Goal: Transaction & Acquisition: Purchase product/service

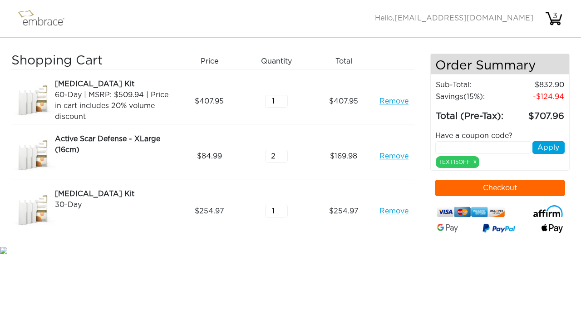
click at [402, 156] on link "Remove" at bounding box center [393, 156] width 29 height 11
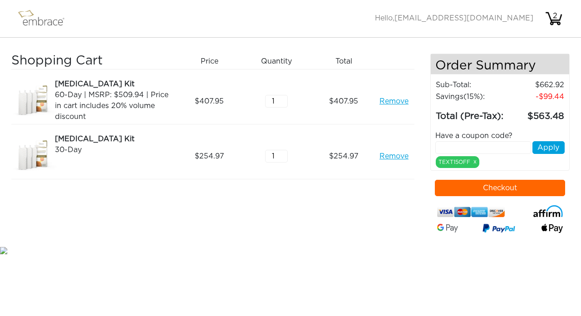
type input "2"
click at [283, 153] on input "2" at bounding box center [276, 156] width 23 height 13
click at [461, 154] on input "text" at bounding box center [483, 147] width 96 height 13
click at [391, 101] on link "Remove" at bounding box center [393, 101] width 29 height 11
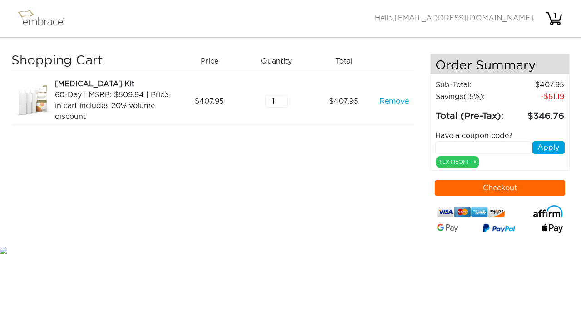
click at [43, 21] on img at bounding box center [45, 18] width 59 height 23
click at [31, 12] on img at bounding box center [45, 18] width 59 height 23
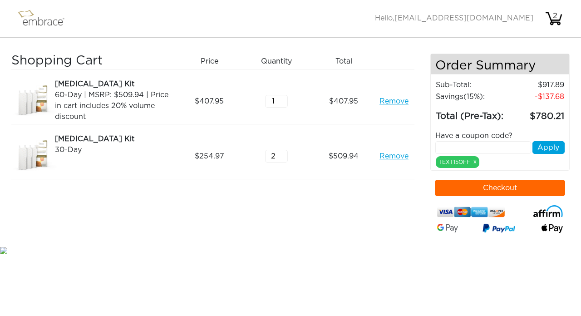
click at [446, 154] on input "text" at bounding box center [483, 147] width 96 height 13
paste input "DOUBLETHEFUN"
type input "DOUBLETHEFUN"
click at [551, 154] on button "Apply" at bounding box center [548, 147] width 32 height 13
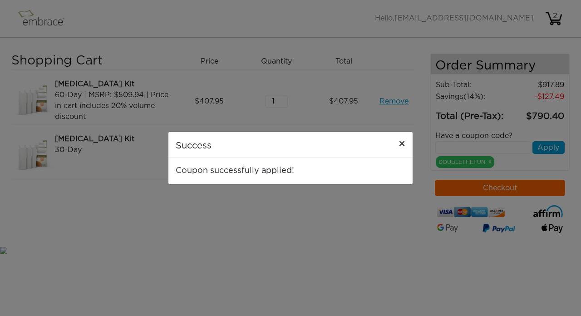
click at [402, 143] on span "×" at bounding box center [401, 144] width 7 height 11
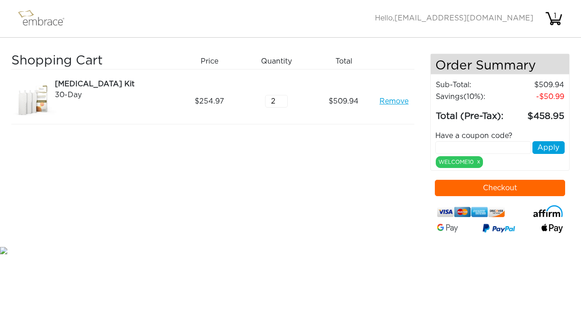
click at [396, 99] on link "Remove" at bounding box center [393, 101] width 29 height 11
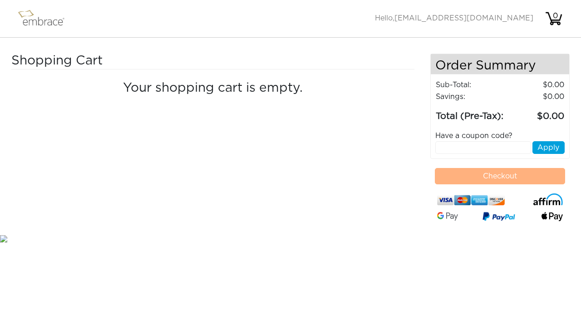
click at [554, 18] on div "0" at bounding box center [555, 15] width 18 height 11
click at [39, 20] on img at bounding box center [45, 18] width 59 height 23
click at [49, 25] on img at bounding box center [45, 18] width 59 height 23
click at [26, 11] on img at bounding box center [45, 18] width 59 height 23
click at [33, 20] on img at bounding box center [45, 18] width 59 height 23
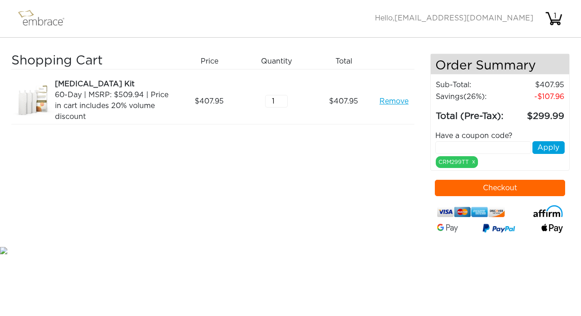
click at [506, 196] on button "Checkout" at bounding box center [500, 188] width 131 height 16
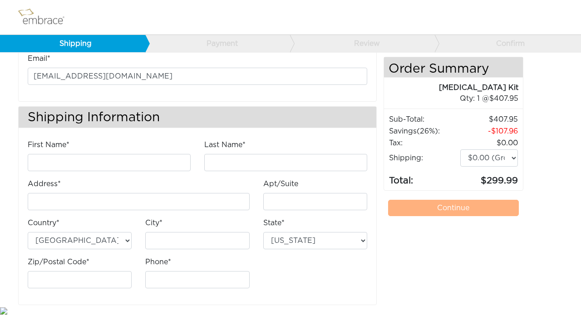
scroll to position [54, 0]
click at [180, 160] on input "First Name*" at bounding box center [109, 162] width 163 height 17
type input "Peta"
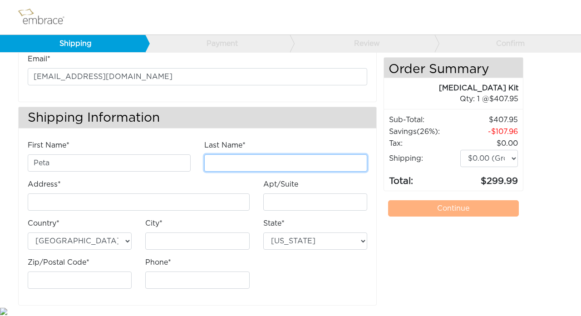
type input "Johnson"
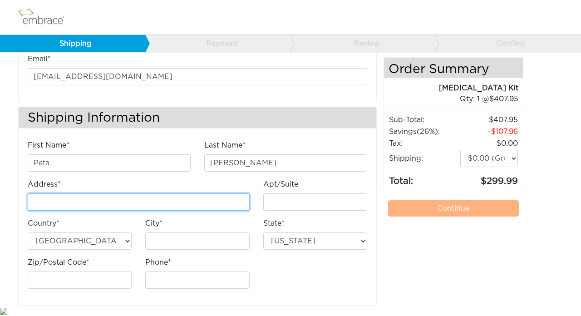
type input "10323 Woodbine str"
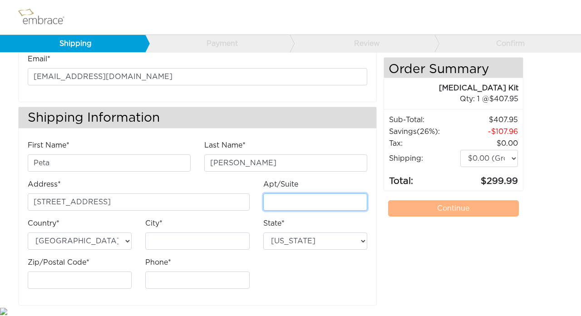
type input "Apt 210"
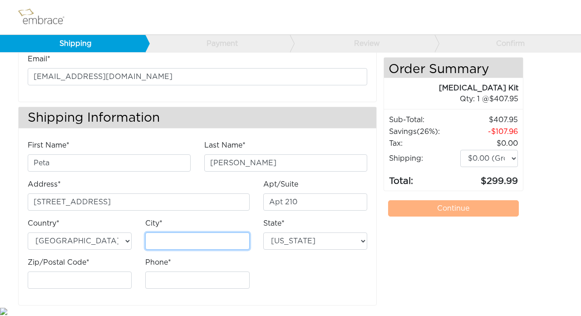
type input "Los Angeles"
select select "CA"
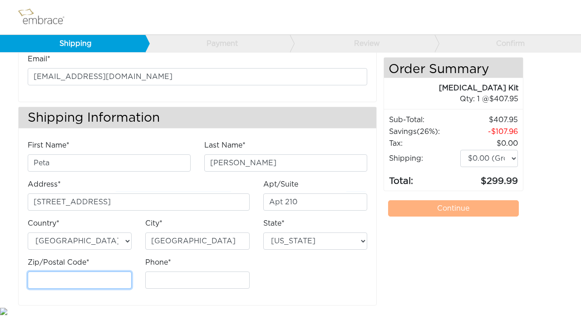
type input "90034"
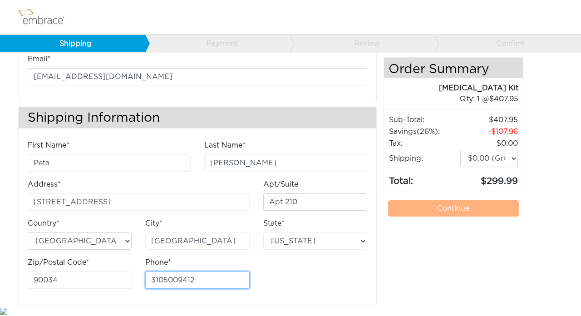
type input "3105009412"
click at [301, 276] on div "First Name* Peta Last Name* Johnson Address* 10323 Woodbine str Apt/Suite City*" at bounding box center [197, 218] width 353 height 156
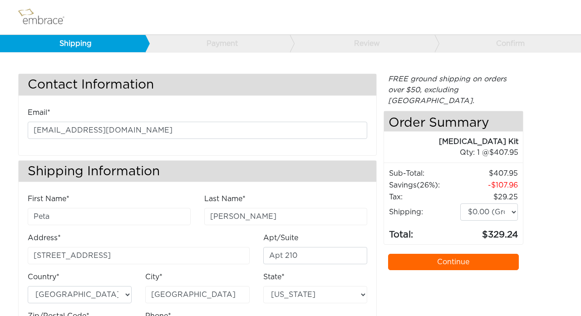
scroll to position [0, 0]
click at [446, 254] on link "Continue" at bounding box center [453, 262] width 131 height 16
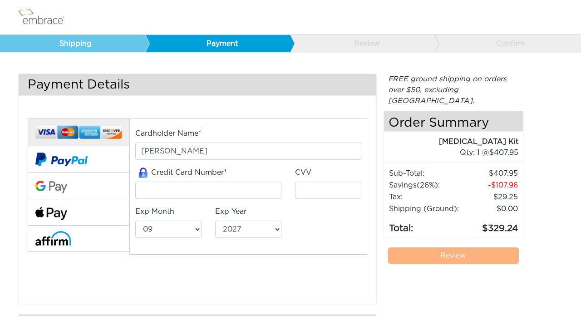
select select "9"
select select "2027"
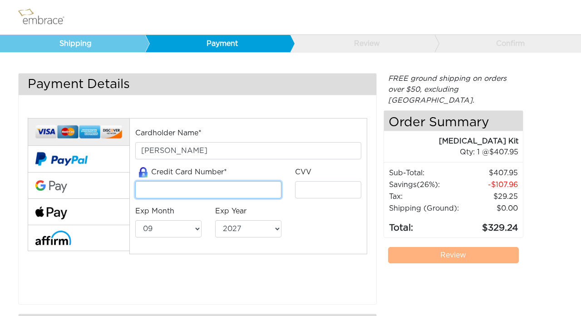
click at [193, 193] on input "tel" at bounding box center [208, 189] width 146 height 17
type input "[CREDIT_CARD_NUMBER]"
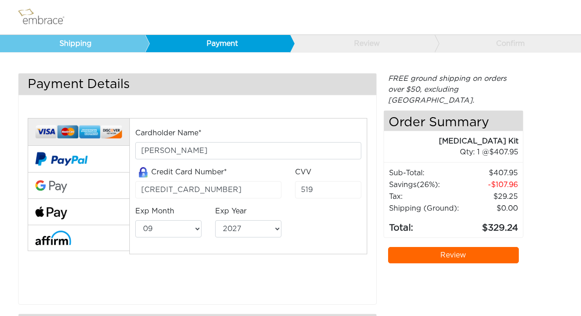
click at [454, 247] on link "Review" at bounding box center [453, 255] width 131 height 16
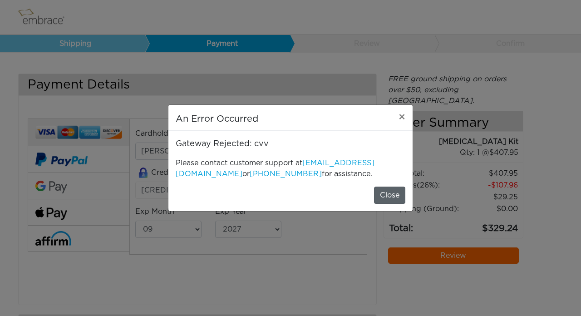
click at [385, 190] on button "Close" at bounding box center [389, 194] width 31 height 17
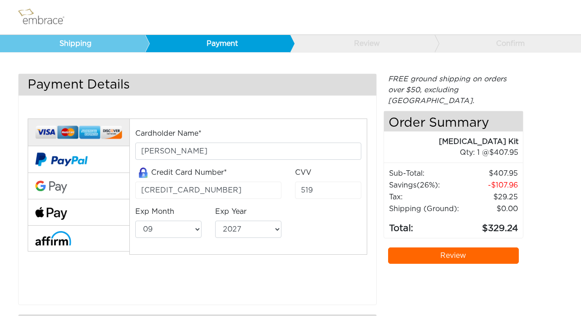
click at [443, 247] on link "Review" at bounding box center [453, 255] width 131 height 16
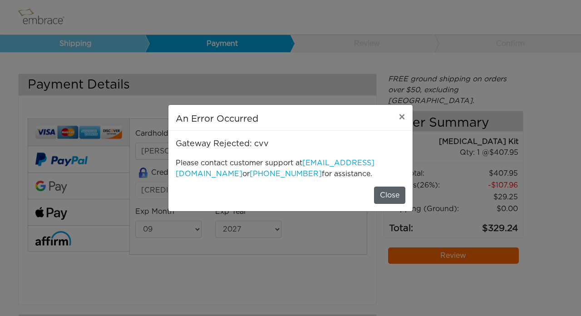
click at [393, 194] on button "Close" at bounding box center [389, 194] width 31 height 17
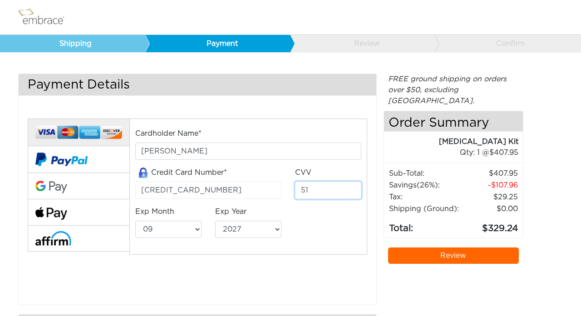
type input "5"
type input "519"
click at [437, 247] on link "Review" at bounding box center [453, 255] width 131 height 16
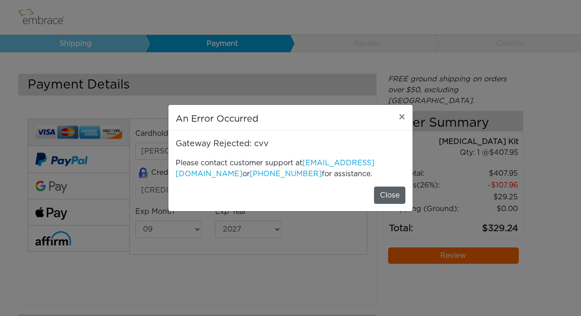
click at [386, 191] on button "Close" at bounding box center [389, 194] width 31 height 17
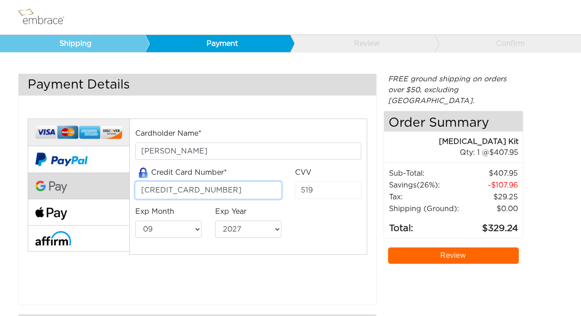
drag, startPoint x: 222, startPoint y: 189, endPoint x: 127, endPoint y: 188, distance: 95.3
type input "4400"
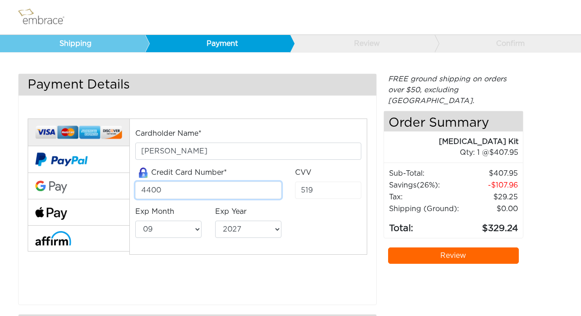
click at [269, 190] on input "4400" at bounding box center [208, 189] width 146 height 17
type input "4400669113796916"
click at [223, 189] on input "4400669113796916" at bounding box center [208, 189] width 146 height 17
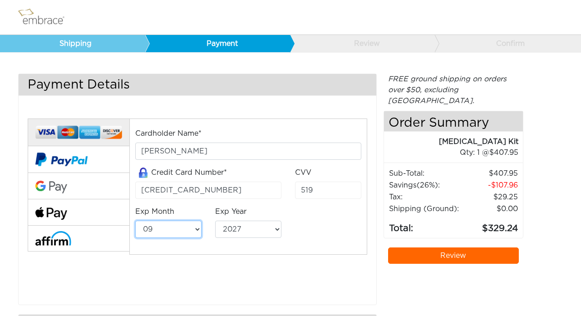
select select "10"
select select "2029"
click at [429, 247] on link "Review" at bounding box center [453, 255] width 131 height 16
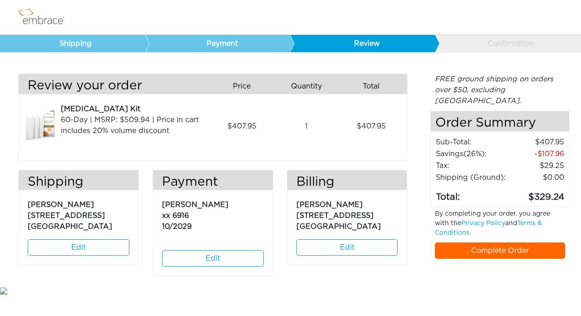
click at [480, 242] on link "Complete Order" at bounding box center [500, 250] width 131 height 16
